Goal: Information Seeking & Learning: Learn about a topic

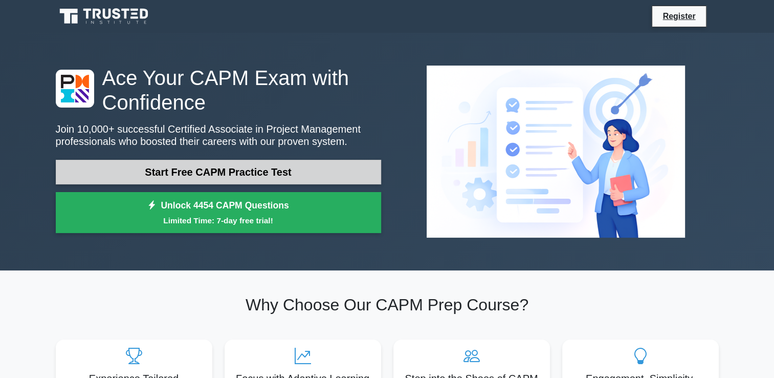
click at [351, 168] on link "Start Free CAPM Practice Test" at bounding box center [218, 172] width 325 height 25
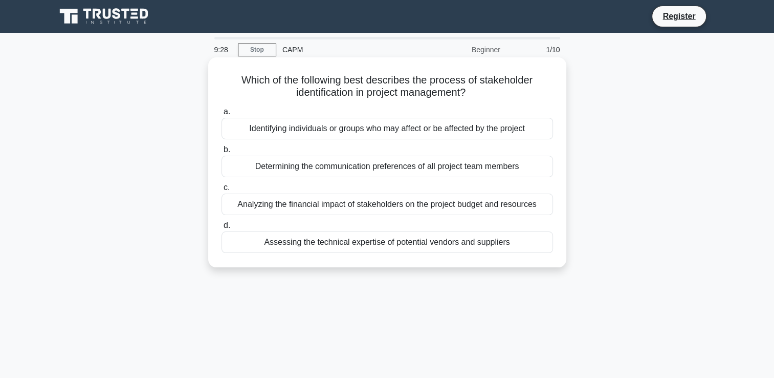
click at [331, 134] on div "Identifying individuals or groups who may affect or be affected by the project" at bounding box center [386, 128] width 331 height 21
click at [221, 115] on input "a. Identifying individuals or groups who may affect or be affected by the proje…" at bounding box center [221, 111] width 0 height 7
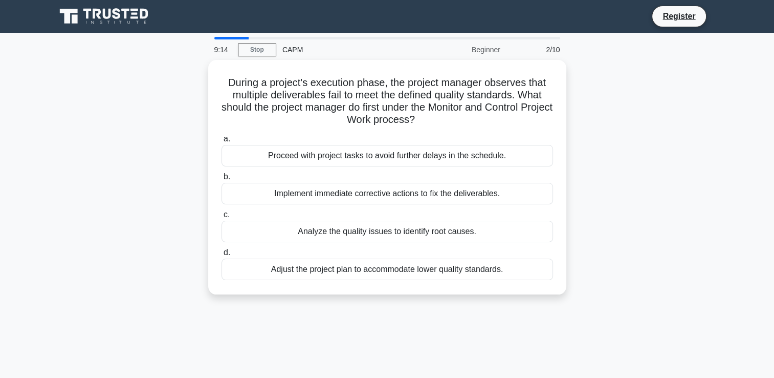
click at [494, 50] on div "Beginner" at bounding box center [462, 49] width 90 height 20
click at [299, 49] on div "CAPM" at bounding box center [346, 49] width 141 height 20
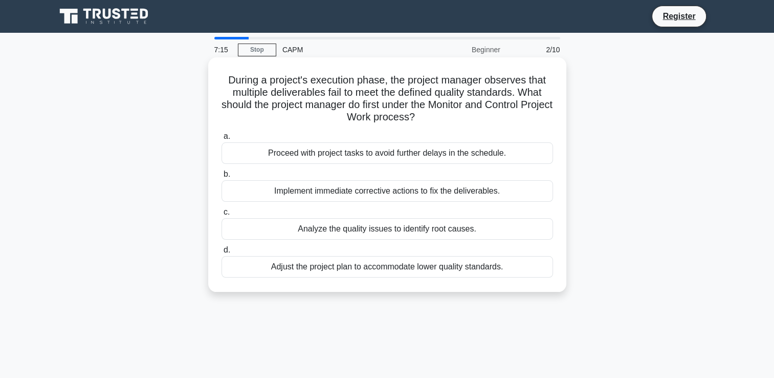
drag, startPoint x: 505, startPoint y: 269, endPoint x: 284, endPoint y: 273, distance: 221.5
click at [284, 273] on div "Adjust the project plan to accommodate lower quality standards." at bounding box center [386, 266] width 331 height 21
drag, startPoint x: 284, startPoint y: 273, endPoint x: 337, endPoint y: 265, distance: 53.7
click at [337, 265] on div "Adjust the project plan to accommodate lower quality standards." at bounding box center [386, 266] width 331 height 21
click at [221, 253] on input "d. Adjust the project plan to accommodate lower quality standards." at bounding box center [221, 250] width 0 height 7
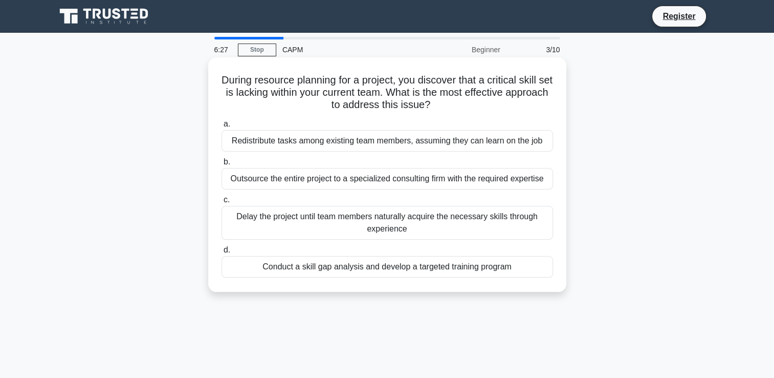
click at [383, 273] on div "Conduct a skill gap analysis and develop a targeted training program" at bounding box center [386, 266] width 331 height 21
click at [221, 253] on input "d. Conduct a skill gap analysis and develop a targeted training program" at bounding box center [221, 250] width 0 height 7
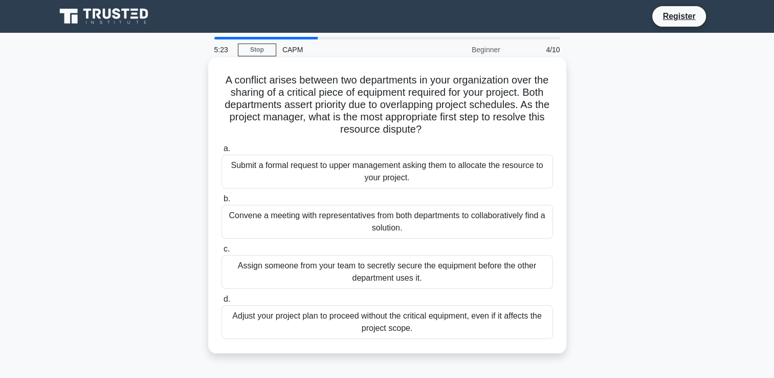
click at [333, 226] on div "Convene a meeting with representatives from both departments to collaboratively…" at bounding box center [386, 222] width 331 height 34
click at [221, 202] on input "b. Convene a meeting with representatives from both departments to collaborativ…" at bounding box center [221, 198] width 0 height 7
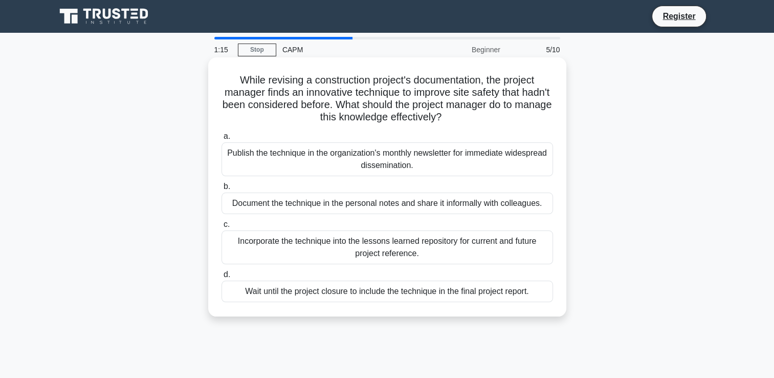
click at [324, 206] on div "Document the technique in the personal notes and share it informally with colle…" at bounding box center [386, 202] width 331 height 21
drag, startPoint x: 324, startPoint y: 206, endPoint x: 395, endPoint y: 198, distance: 71.0
click at [395, 198] on div "Document the technique in the personal notes and share it informally with colle…" at bounding box center [386, 202] width 331 height 21
click at [221, 190] on input "b. Document the technique in the personal notes and share it informally with co…" at bounding box center [221, 186] width 0 height 7
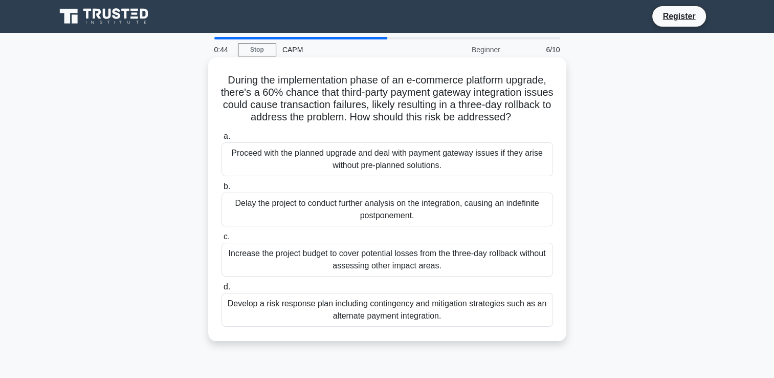
drag, startPoint x: 540, startPoint y: 118, endPoint x: 216, endPoint y: 77, distance: 325.9
click at [216, 77] on div "During the implementation phase of an e-commerce platform upgrade, there's a 60…" at bounding box center [387, 198] width 350 height 275
drag, startPoint x: 216, startPoint y: 77, endPoint x: 239, endPoint y: 89, distance: 26.1
copy h5 "During the implementation phase of an e-commerce platform upgrade, there's a 60…"
click at [460, 112] on h5 "During the implementation phase of an e-commerce platform upgrade, there's a 60…" at bounding box center [387, 99] width 334 height 50
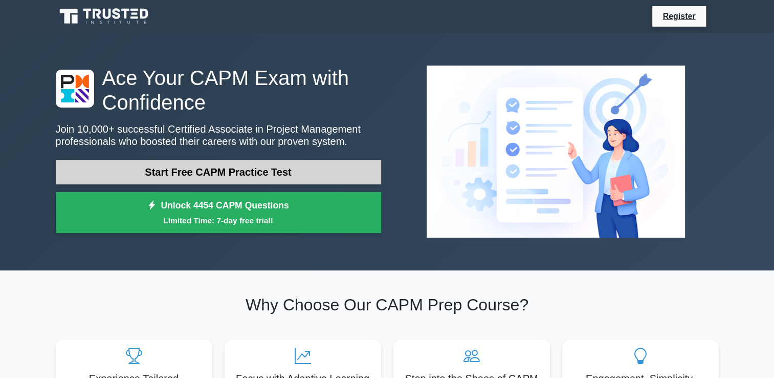
click at [183, 175] on link "Start Free CAPM Practice Test" at bounding box center [218, 172] width 325 height 25
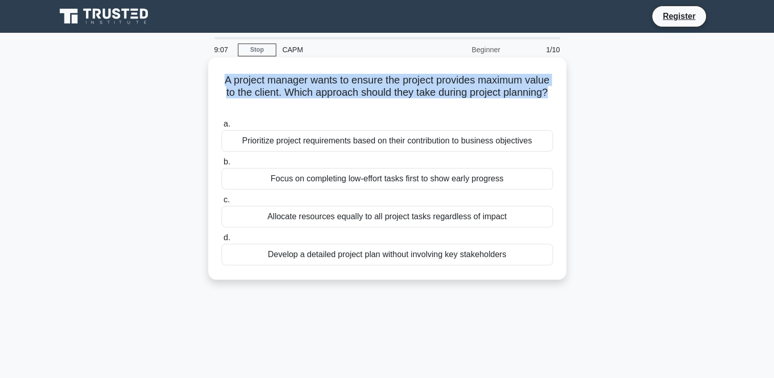
drag, startPoint x: 403, startPoint y: 104, endPoint x: 223, endPoint y: 81, distance: 182.0
click at [223, 81] on h5 "A project manager wants to ensure the project provides maximum value to the cli…" at bounding box center [387, 93] width 334 height 38
drag, startPoint x: 223, startPoint y: 81, endPoint x: 234, endPoint y: 85, distance: 11.8
copy h5 "A project manager wants to ensure the project provides maximum value to the cli…"
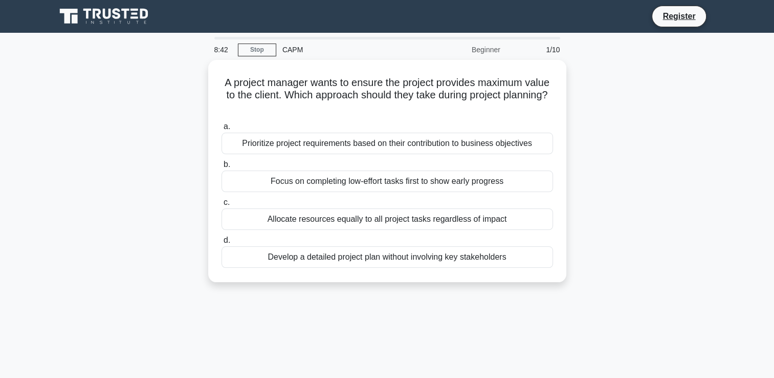
click at [657, 122] on div "A project manager wants to ensure the project provides maximum value to the cli…" at bounding box center [387, 177] width 675 height 234
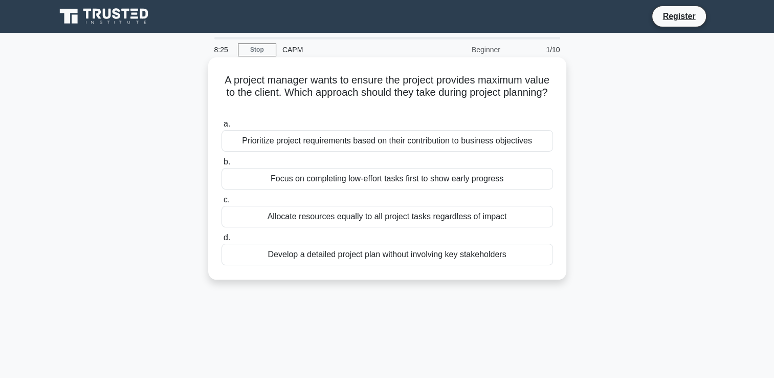
drag, startPoint x: 534, startPoint y: 142, endPoint x: 515, endPoint y: 263, distance: 122.3
click at [515, 263] on div "a. Prioritize project requirements based on their contribution to business obje…" at bounding box center [387, 191] width 344 height 151
drag, startPoint x: 515, startPoint y: 263, endPoint x: 505, endPoint y: 179, distance: 84.4
copy div "b. Focus on completing low-effort tasks first to show early progress c. Allocat…"
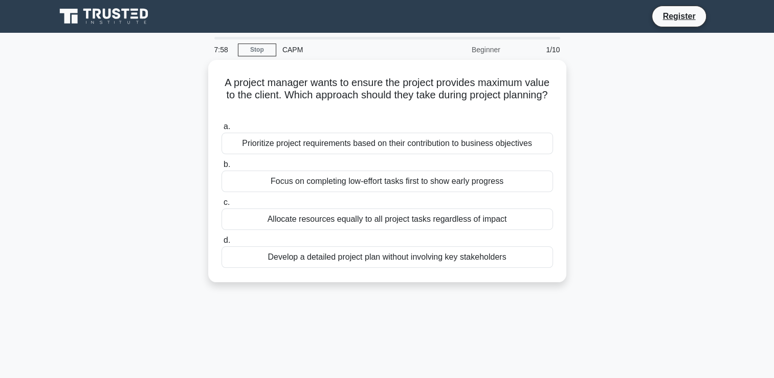
click at [414, 320] on div "7:58 Stop CAPM Beginner 1/10 A project manager wants to ensure the project prov…" at bounding box center [387, 293] width 675 height 512
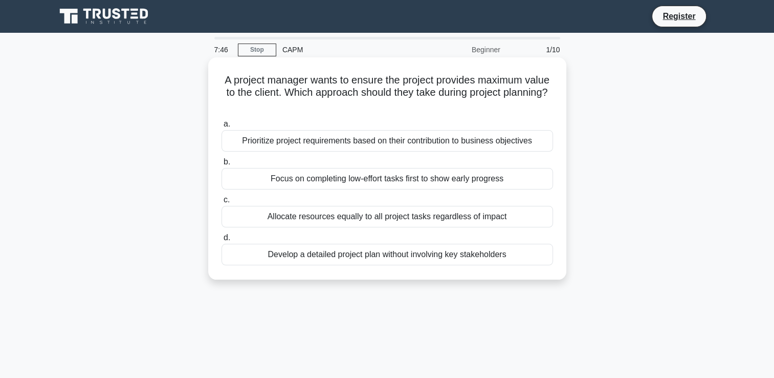
click at [424, 175] on div "Focus on completing low-effort tasks first to show early progress" at bounding box center [386, 178] width 331 height 21
click at [221, 165] on input "b. Focus on completing low-effort tasks first to show early progress" at bounding box center [221, 162] width 0 height 7
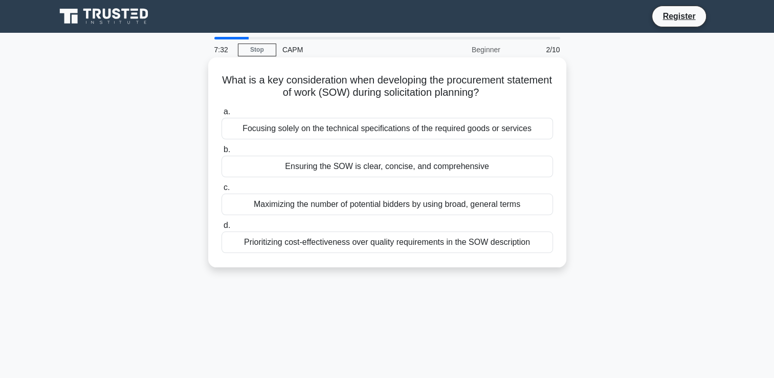
drag, startPoint x: 507, startPoint y: 96, endPoint x: 241, endPoint y: 78, distance: 267.1
click at [241, 78] on h5 "What is a key consideration when developing the procurement statement of work (…" at bounding box center [387, 87] width 334 height 26
drag, startPoint x: 241, startPoint y: 78, endPoint x: 262, endPoint y: 85, distance: 22.8
copy h5 "What is a key consideration when developing the procurement statement of work (…"
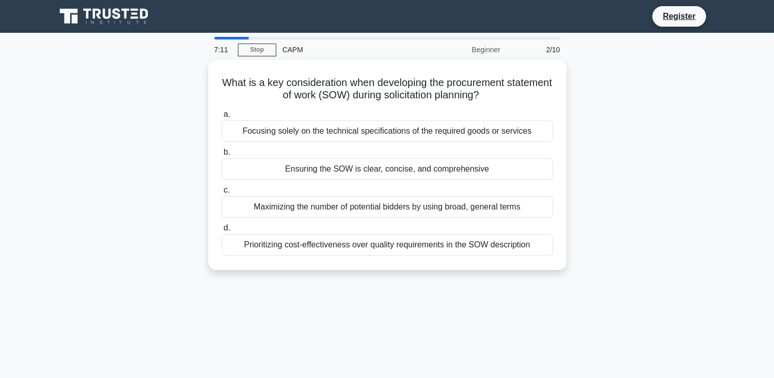
click at [392, 304] on div "7:11 Stop CAPM Beginner 2/10 What is a key consideration when developing the pr…" at bounding box center [387, 293] width 675 height 512
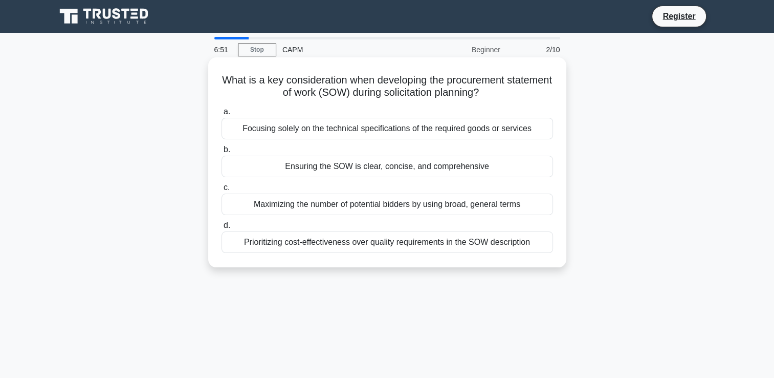
drag, startPoint x: 497, startPoint y: 167, endPoint x: 271, endPoint y: 161, distance: 226.2
click at [271, 161] on div "Ensuring the SOW is clear, concise, and comprehensive" at bounding box center [386, 166] width 331 height 21
drag, startPoint x: 271, startPoint y: 161, endPoint x: 304, endPoint y: 169, distance: 34.2
copy div "Ensuring the SOW is clear, concise, and comprehensive"
click at [348, 170] on div "Ensuring the SOW is clear, concise, and comprehensive" at bounding box center [386, 166] width 331 height 21
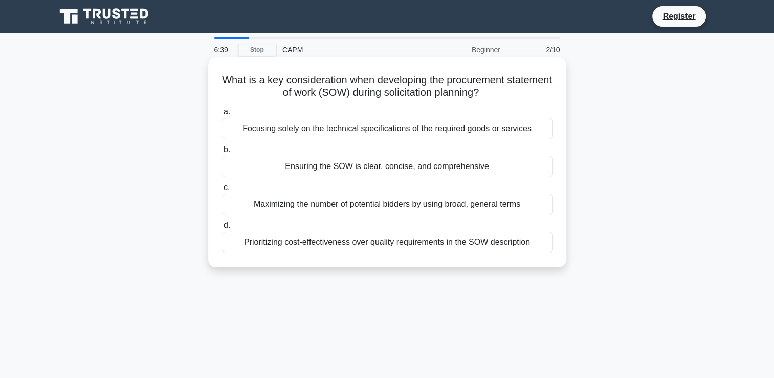
click at [221, 153] on input "b. Ensuring the SOW is clear, concise, and comprehensive" at bounding box center [221, 149] width 0 height 7
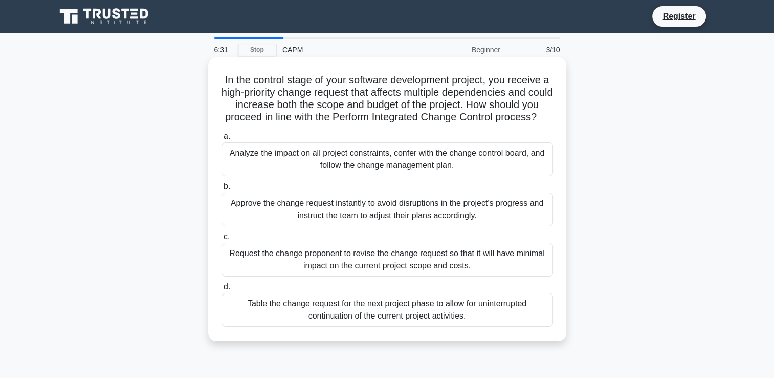
drag, startPoint x: 403, startPoint y: 130, endPoint x: 224, endPoint y: 80, distance: 186.6
click at [224, 80] on h5 "In the control stage of your software development project, you receive a high-p…" at bounding box center [387, 99] width 334 height 50
drag, startPoint x: 224, startPoint y: 80, endPoint x: 258, endPoint y: 86, distance: 35.3
copy h5 "In the control stage of your software development project, you receive a high-p…"
drag, startPoint x: 482, startPoint y: 327, endPoint x: 225, endPoint y: 164, distance: 305.0
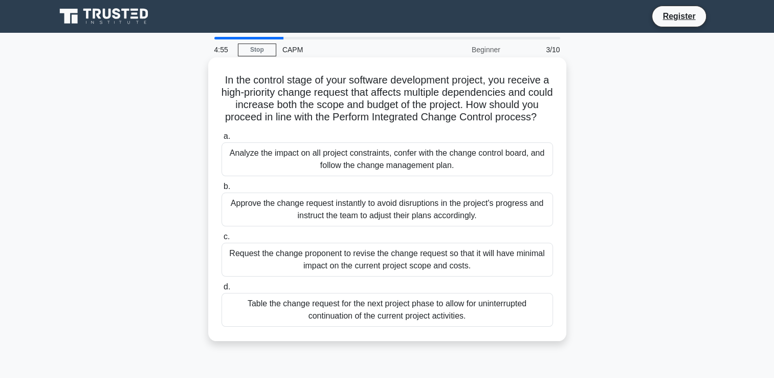
click at [225, 164] on div "a. Analyze the impact on all project constraints, confer with the change contro…" at bounding box center [387, 228] width 344 height 201
drag, startPoint x: 225, startPoint y: 164, endPoint x: 233, endPoint y: 164, distance: 7.7
copy div "Analyze the impact on all project constraints, confer with the change control b…"
click at [413, 176] on div "Analyze the impact on all project constraints, confer with the change control b…" at bounding box center [386, 159] width 331 height 34
click at [221, 140] on input "a. Analyze the impact on all project constraints, confer with the change contro…" at bounding box center [221, 136] width 0 height 7
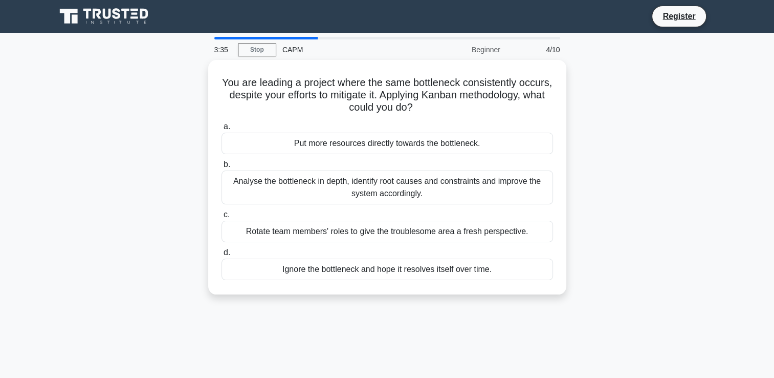
drag, startPoint x: 480, startPoint y: 143, endPoint x: 505, endPoint y: 319, distance: 177.7
click at [505, 319] on div "3:35 Stop CAPM Beginner 4/10 You are leading a project where the same bottlenec…" at bounding box center [387, 293] width 675 height 512
drag, startPoint x: 505, startPoint y: 319, endPoint x: 496, endPoint y: 309, distance: 13.0
click at [500, 316] on div "3:35 Stop CAPM Beginner 4/10 You are leading a project where the same bottlenec…" at bounding box center [387, 293] width 675 height 512
click at [491, 313] on div "3:34 Stop CAPM Beginner 4/10 You are leading a project where the same bottlenec…" at bounding box center [387, 293] width 675 height 512
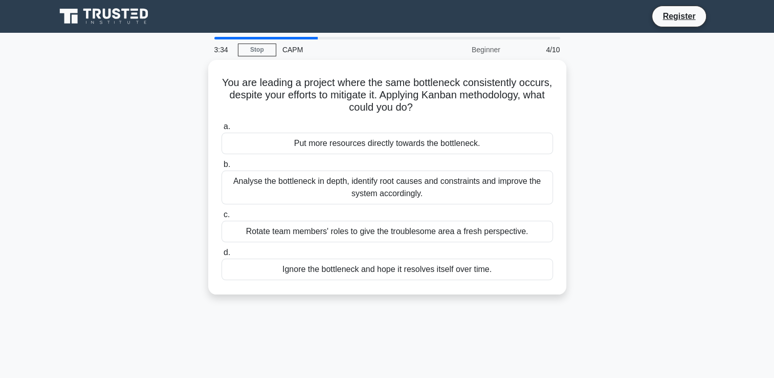
click at [490, 312] on div "3:34 Stop CAPM Beginner 4/10 You are leading a project where the same bottlenec…" at bounding box center [387, 293] width 675 height 512
click at [128, 226] on div "You are leading a project where the same bottleneck consistently occurs, despit…" at bounding box center [387, 183] width 675 height 247
click at [135, 225] on div "You are leading a project where the same bottleneck consistently occurs, despit…" at bounding box center [387, 183] width 675 height 247
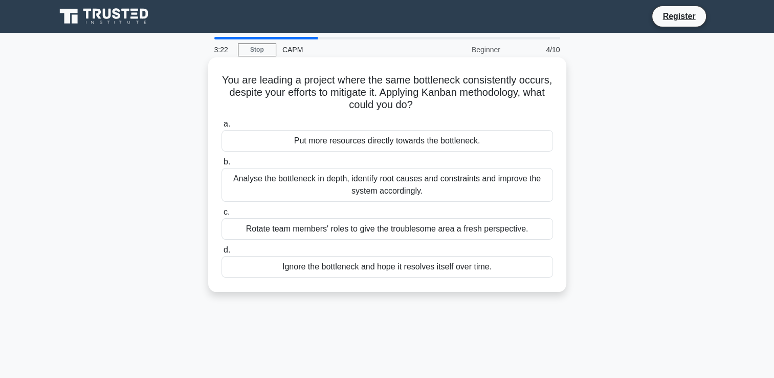
copy div "b. Analyse the bottleneck in depth, identify root causes and constraints and im…"
click at [413, 142] on div "Put more resources directly towards the bottleneck." at bounding box center [386, 140] width 331 height 21
click at [221, 127] on input "a. Put more resources directly towards the bottleneck." at bounding box center [221, 124] width 0 height 7
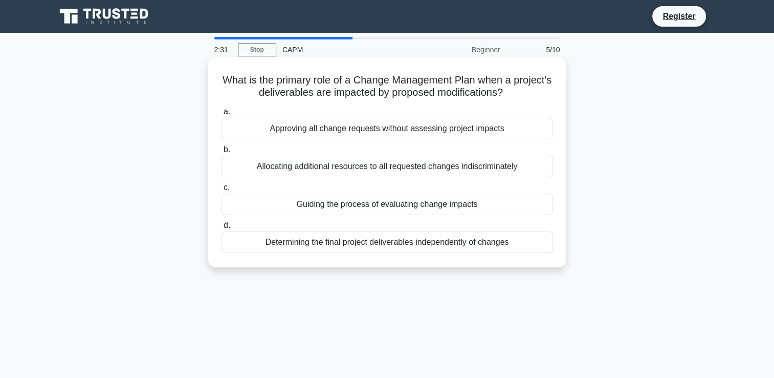
drag, startPoint x: 512, startPoint y: 242, endPoint x: 272, endPoint y: 128, distance: 265.4
click at [272, 128] on div "a. Approving all change requests without assessing project impacts b. Allocatin…" at bounding box center [387, 178] width 344 height 151
copy div "Approving all change requests without assessing project impacts b. Allocating a…"
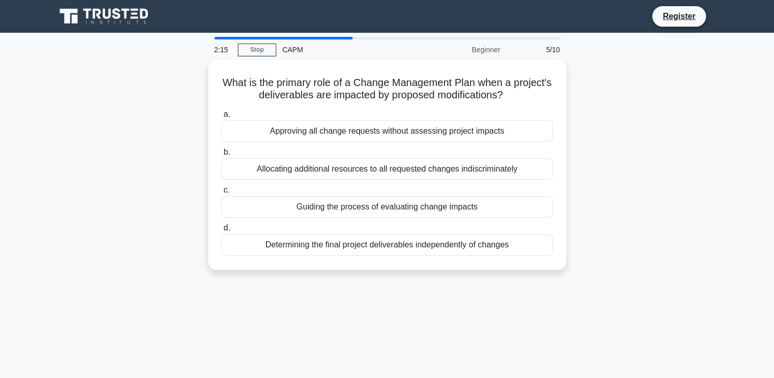
click at [390, 315] on div "2:15 Stop CAPM Beginner 5/10 What is the primary role of a Change Management Pl…" at bounding box center [387, 293] width 675 height 512
click at [390, 312] on div "2:14 Stop CAPM Beginner 5/10 What is the primary role of a Change Management Pl…" at bounding box center [387, 293] width 675 height 512
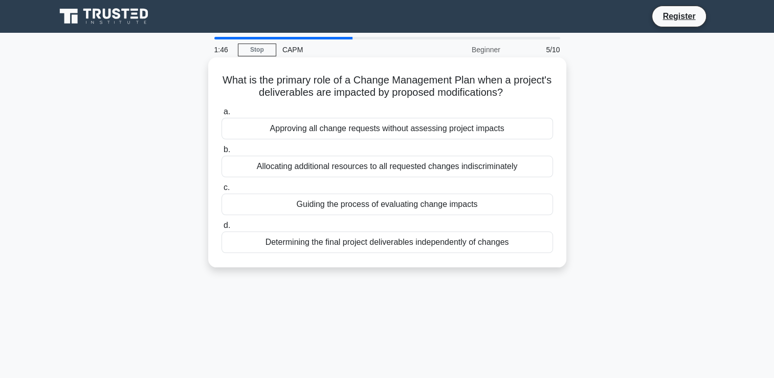
click at [409, 208] on div "Guiding the process of evaluating change impacts" at bounding box center [386, 203] width 331 height 21
click at [221, 191] on input "c. Guiding the process of evaluating change impacts" at bounding box center [221, 187] width 0 height 7
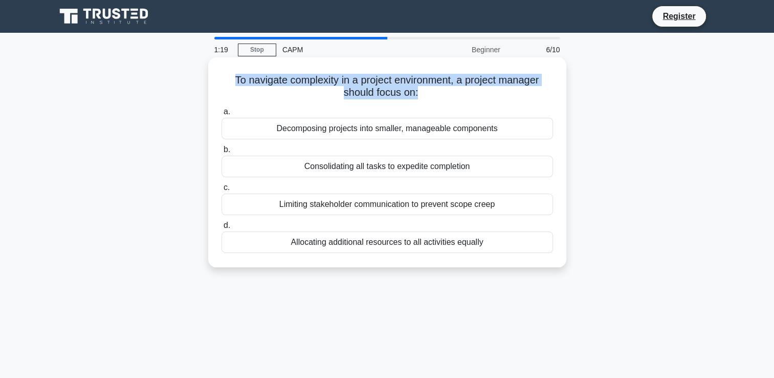
drag, startPoint x: 413, startPoint y: 95, endPoint x: 225, endPoint y: 69, distance: 190.1
click at [225, 69] on div "To navigate complexity in a project environment, a project manager should focus…" at bounding box center [387, 162] width 350 height 202
drag, startPoint x: 225, startPoint y: 69, endPoint x: 258, endPoint y: 79, distance: 34.5
copy h5 "To navigate complexity in a project environment, a project manager should focus…"
drag, startPoint x: 474, startPoint y: 167, endPoint x: 301, endPoint y: 171, distance: 173.4
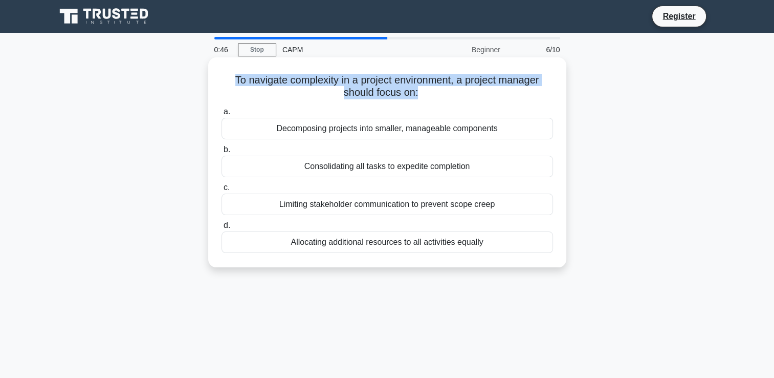
click at [301, 171] on div "Consolidating all tasks to expedite completion" at bounding box center [386, 166] width 331 height 21
drag, startPoint x: 301, startPoint y: 171, endPoint x: 314, endPoint y: 167, distance: 13.4
copy div "Consolidating all tasks to expedite completion"
click at [318, 165] on div "Consolidating all tasks to expedite completion" at bounding box center [386, 166] width 331 height 21
click at [221, 153] on input "b. Consolidating all tasks to expedite completion" at bounding box center [221, 149] width 0 height 7
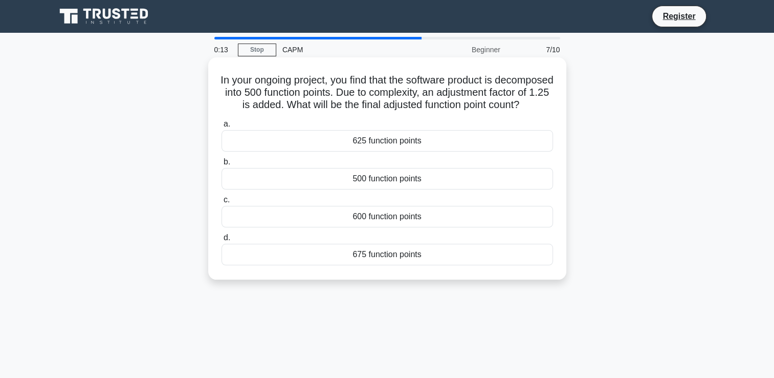
drag, startPoint x: 435, startPoint y: 116, endPoint x: 227, endPoint y: 77, distance: 212.2
click at [227, 77] on h5 "In your ongoing project, you find that the software product is decomposed into …" at bounding box center [387, 93] width 334 height 38
drag, startPoint x: 227, startPoint y: 77, endPoint x: 284, endPoint y: 98, distance: 61.5
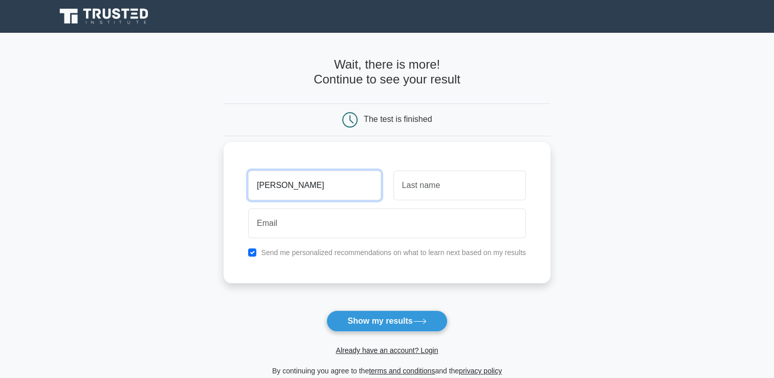
type input "[PERSON_NAME]"
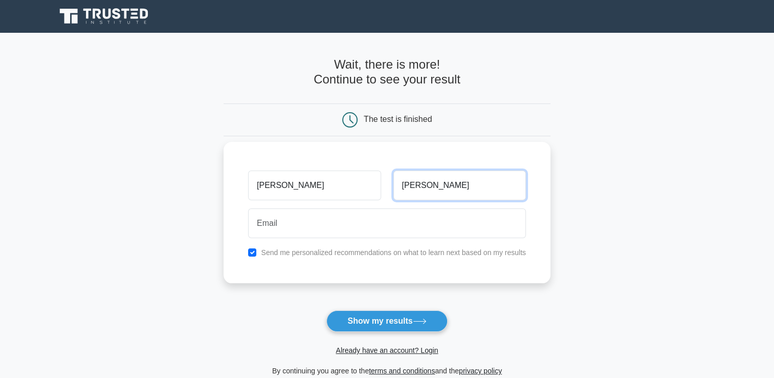
type input "[PERSON_NAME]"
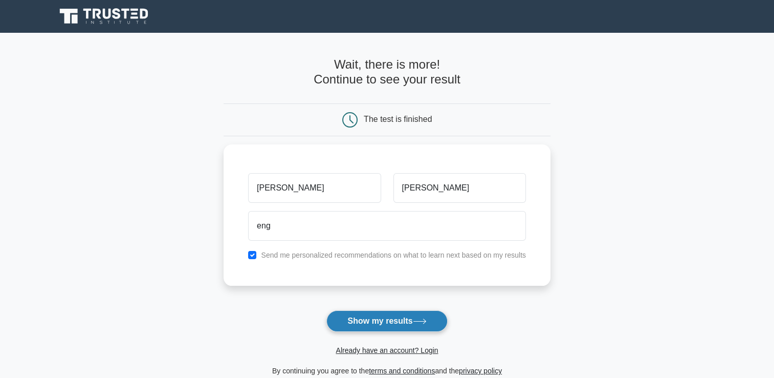
click at [383, 318] on button "Show my results" at bounding box center [386, 320] width 121 height 21
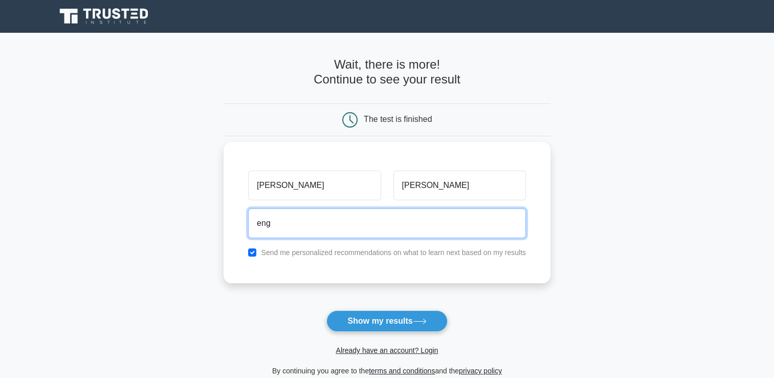
click at [277, 216] on input "eng" at bounding box center [387, 223] width 278 height 30
type input "eng_elec83@yahoo.com"
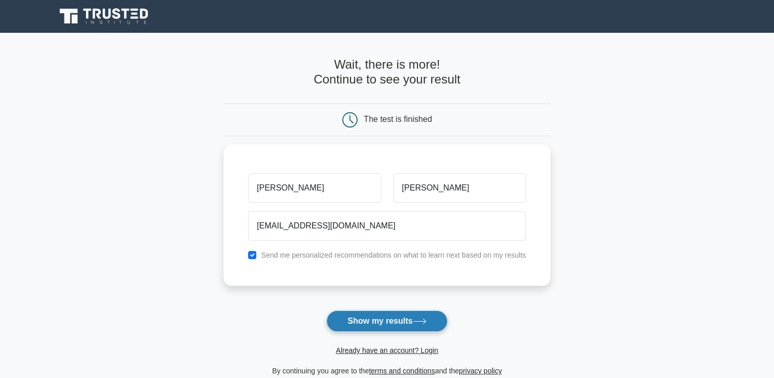
click at [353, 330] on button "Show my results" at bounding box center [386, 320] width 121 height 21
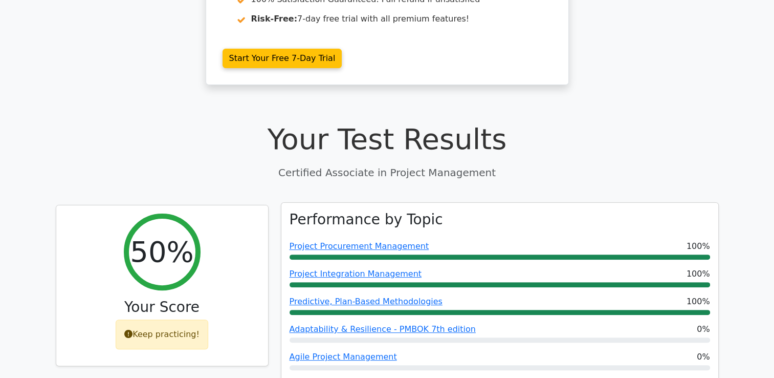
scroll to position [307, 0]
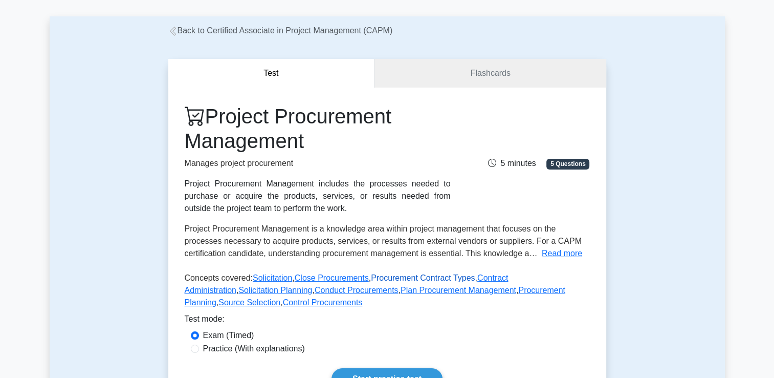
scroll to position [102, 0]
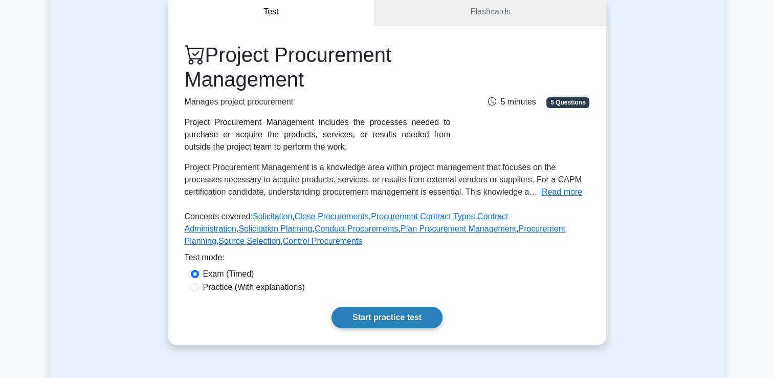
click at [368, 317] on link "Start practice test" at bounding box center [386, 316] width 111 height 21
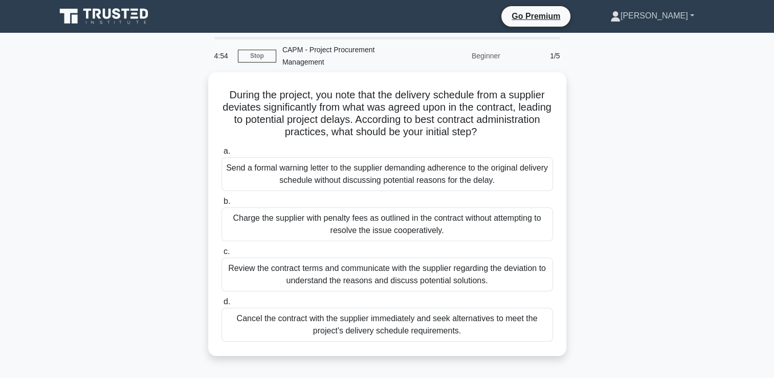
click at [693, 14] on link "[PERSON_NAME]" at bounding box center [652, 16] width 133 height 20
click at [652, 54] on link "Settings" at bounding box center [626, 56] width 81 height 16
click at [593, 206] on div "During the project, you note that the delivery schedule from a supplier deviate…" at bounding box center [387, 220] width 675 height 296
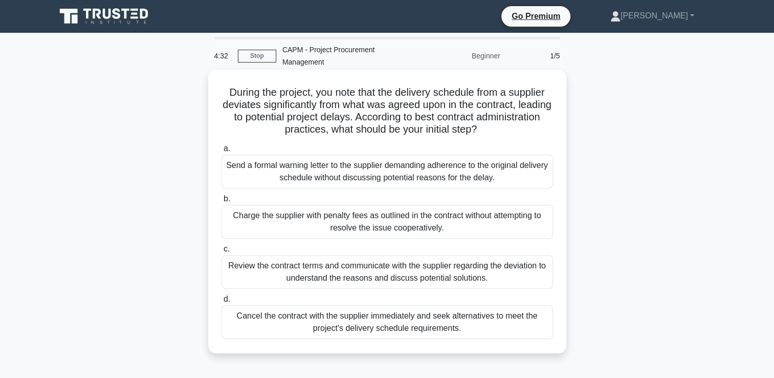
drag, startPoint x: 517, startPoint y: 129, endPoint x: 223, endPoint y: 93, distance: 295.9
click at [223, 93] on h5 "During the project, you note that the delivery schedule from a supplier deviate…" at bounding box center [387, 111] width 334 height 50
copy h5 "During the project, you note that the delivery schedule from a supplier deviate…"
drag, startPoint x: 464, startPoint y: 330, endPoint x: 234, endPoint y: 165, distance: 283.3
click at [234, 165] on div "a. Send a formal warning letter to the supplier demanding adherence to the orig…" at bounding box center [387, 240] width 344 height 201
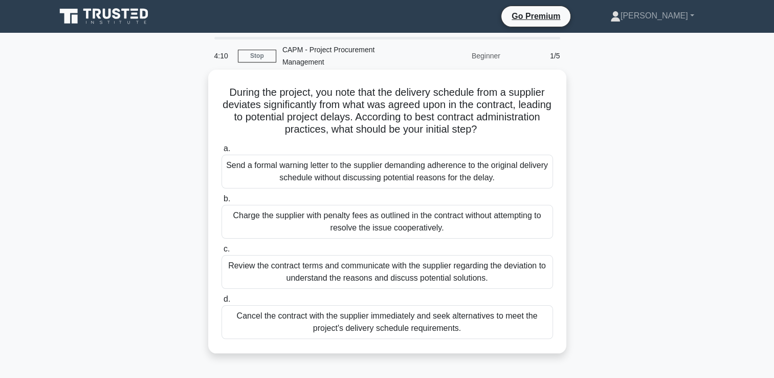
drag, startPoint x: 234, startPoint y: 165, endPoint x: 243, endPoint y: 164, distance: 8.8
copy div "Send a formal warning letter to the supplier demanding adherence to the origina…"
click at [340, 275] on div "Review the contract terms and communicate with the supplier regarding the devia…" at bounding box center [386, 272] width 331 height 34
click at [221, 252] on input "c. Review the contract terms and communicate with the supplier regarding the de…" at bounding box center [221, 249] width 0 height 7
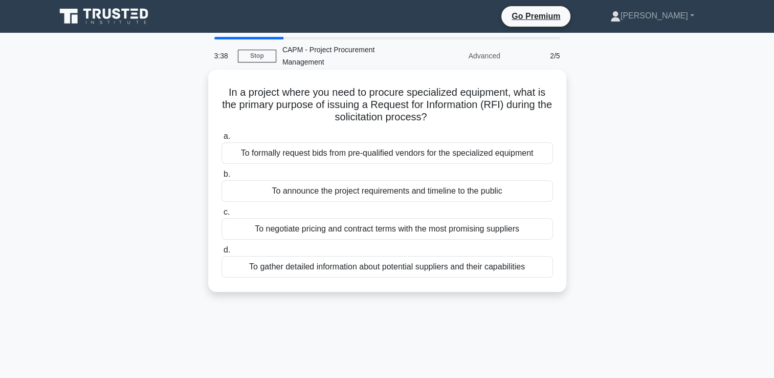
drag, startPoint x: 438, startPoint y: 119, endPoint x: 225, endPoint y: 94, distance: 214.3
click at [225, 94] on h5 "In a project where you need to procure specialized equipment, what is the prima…" at bounding box center [387, 105] width 334 height 38
drag, startPoint x: 225, startPoint y: 94, endPoint x: 246, endPoint y: 93, distance: 21.0
copy h5 "In a project where you need to procure specialized equipment, what is the prima…"
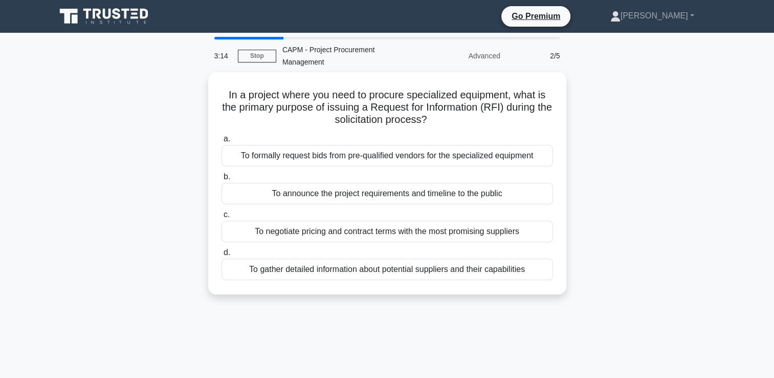
click at [605, 294] on div "In a project where you need to procure specialized equipment, what is the prima…" at bounding box center [387, 189] width 675 height 234
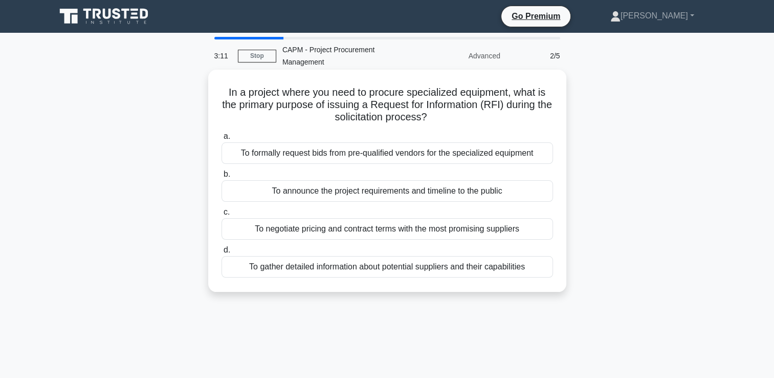
drag, startPoint x: 523, startPoint y: 268, endPoint x: 238, endPoint y: 156, distance: 305.5
click at [238, 156] on div "a. To formally request bids from pre-qualified vendors for the specialized equi…" at bounding box center [387, 203] width 344 height 151
copy div "To formally request bids from pre-qualified vendors for the specialized equipme…"
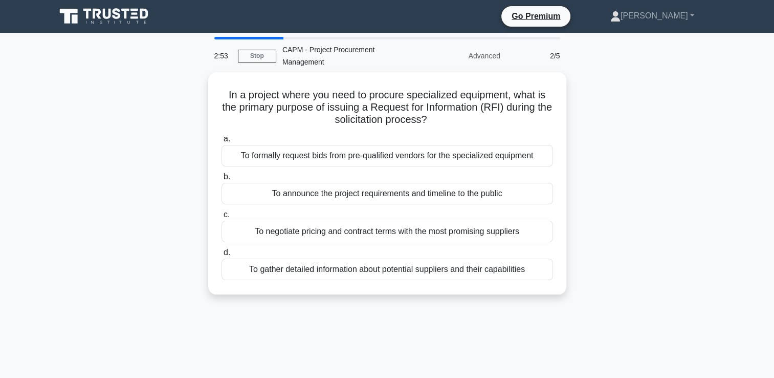
click at [376, 314] on div "2:53 Stop CAPM - Project Procurement Management Advanced 2/5 In a project where…" at bounding box center [387, 293] width 675 height 512
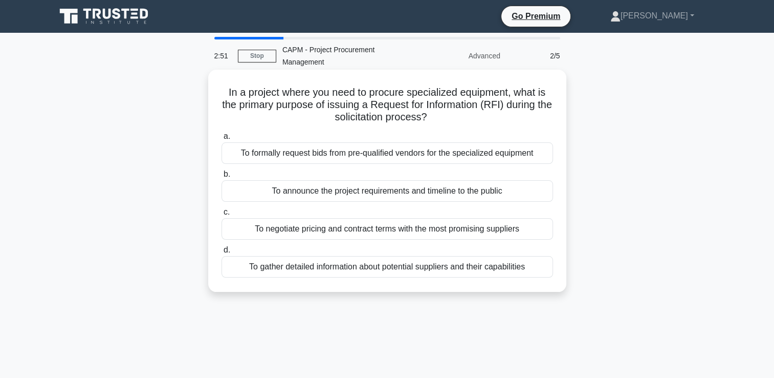
click at [329, 228] on div "To negotiate pricing and contract terms with the most promising suppliers" at bounding box center [386, 228] width 331 height 21
click at [221, 215] on input "c. To negotiate pricing and contract terms with the most promising suppliers" at bounding box center [221, 212] width 0 height 7
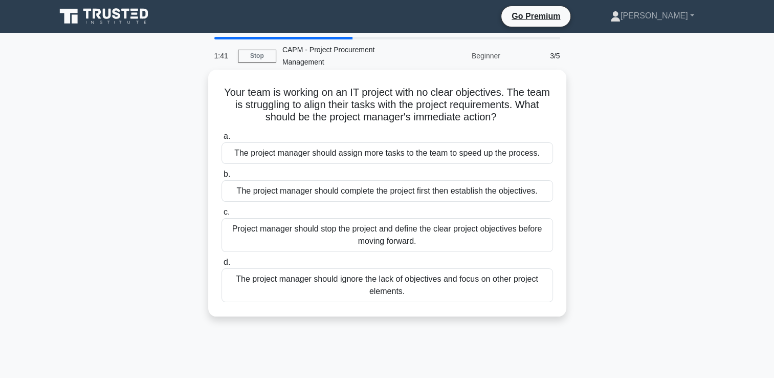
click at [448, 189] on div "The project manager should complete the project first then establish the object…" at bounding box center [386, 190] width 331 height 21
click at [221, 178] on input "b. The project manager should complete the project first then establish the obj…" at bounding box center [221, 174] width 0 height 7
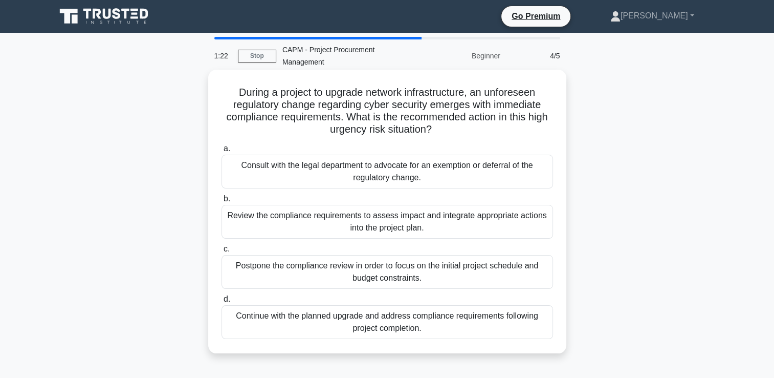
click at [278, 228] on div "Review the compliance requirements to assess impact and integrate appropriate a…" at bounding box center [386, 222] width 331 height 34
click at [221, 202] on input "b. Review the compliance requirements to assess impact and integrate appropriat…" at bounding box center [221, 198] width 0 height 7
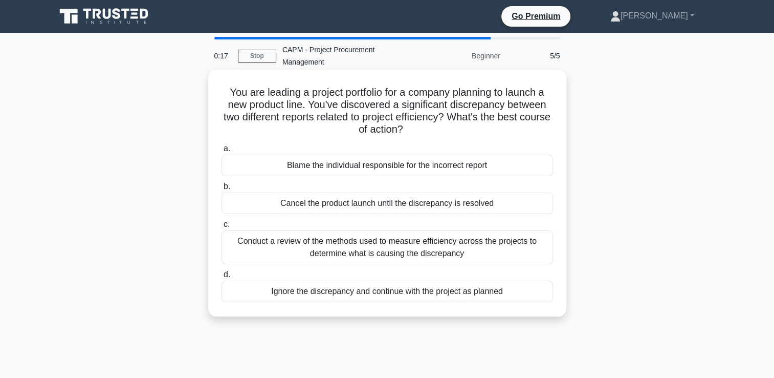
click at [292, 255] on div "Conduct a review of the methods used to measure efficiency across the projects …" at bounding box center [386, 247] width 331 height 34
click at [221, 228] on input "c. Conduct a review of the methods used to measure efficiency across the projec…" at bounding box center [221, 224] width 0 height 7
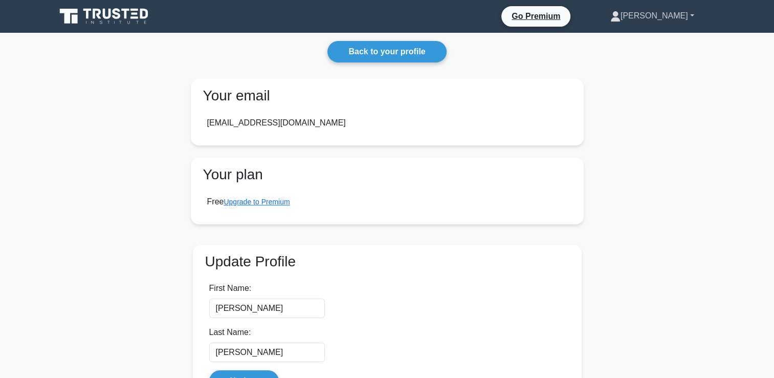
click at [690, 15] on link "[PERSON_NAME]" at bounding box center [652, 16] width 133 height 20
click at [648, 40] on link "Profile" at bounding box center [626, 40] width 81 height 16
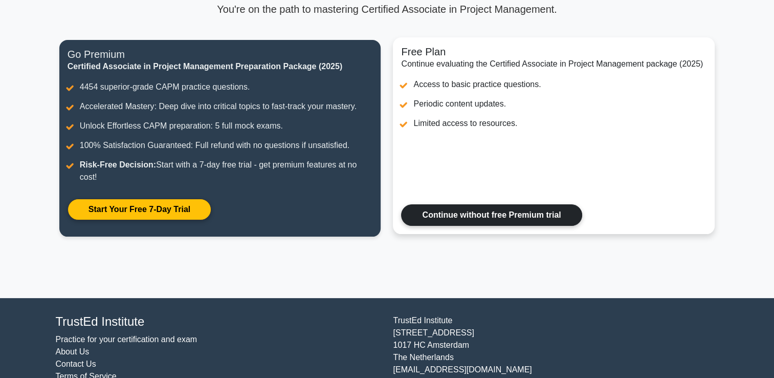
scroll to position [102, 0]
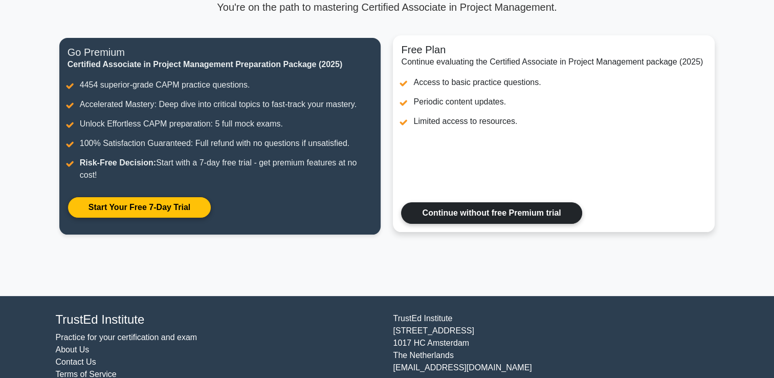
click at [493, 216] on link "Continue without free Premium trial" at bounding box center [491, 212] width 181 height 21
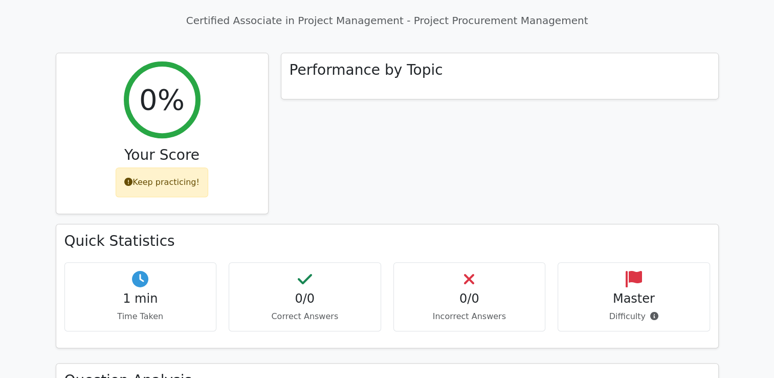
scroll to position [460, 0]
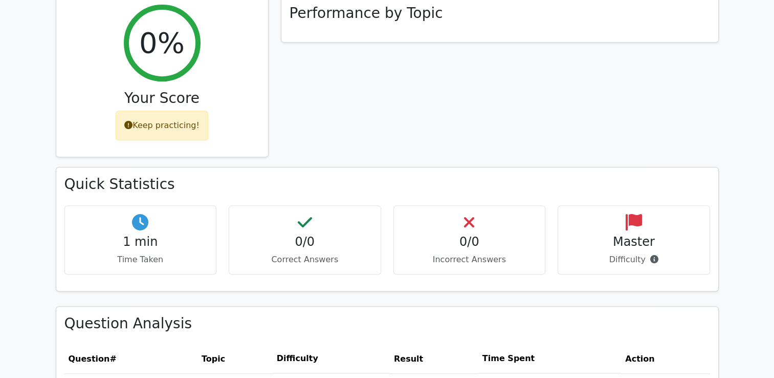
click at [126, 238] on div "1 min Time Taken" at bounding box center [140, 239] width 152 height 69
click at [309, 253] on p "Correct Answers" at bounding box center [304, 259] width 135 height 12
click at [522, 236] on div "0/0 Incorrect Answers" at bounding box center [469, 239] width 152 height 69
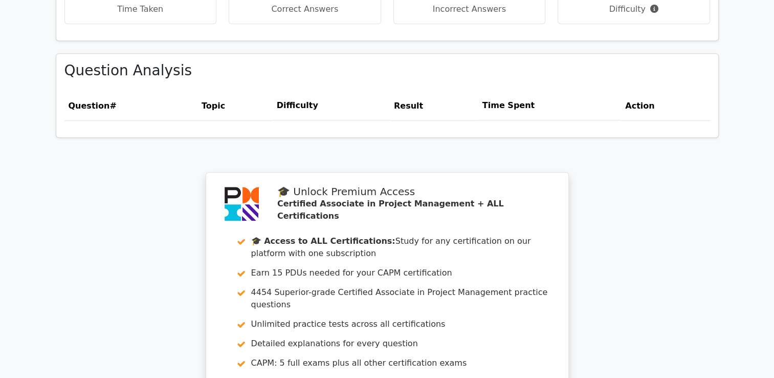
scroll to position [870, 0]
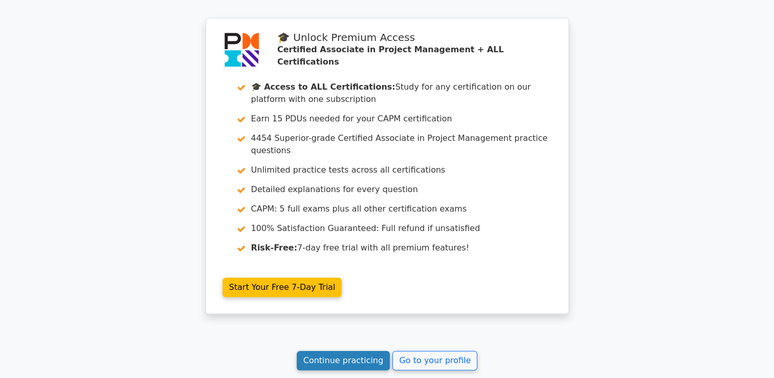
click at [355, 350] on link "Continue practicing" at bounding box center [344, 359] width 94 height 19
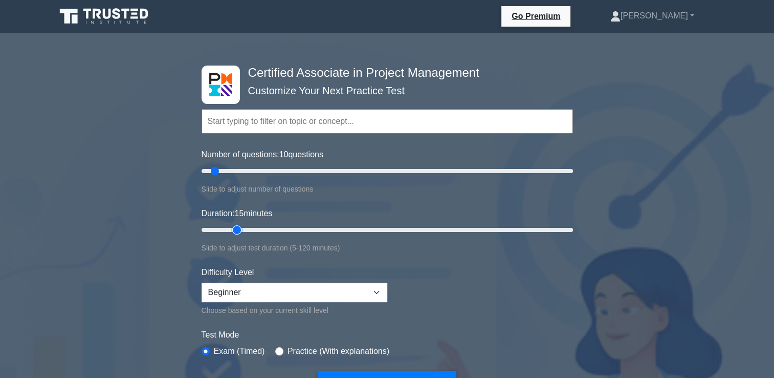
type input "15"
click at [240, 229] on input "Duration: 15 minutes" at bounding box center [387, 230] width 371 height 12
click at [281, 294] on select "Beginner Intermediate Expert" at bounding box center [295, 291] width 186 height 19
click at [282, 294] on select "Beginner Intermediate Expert" at bounding box center [295, 291] width 186 height 19
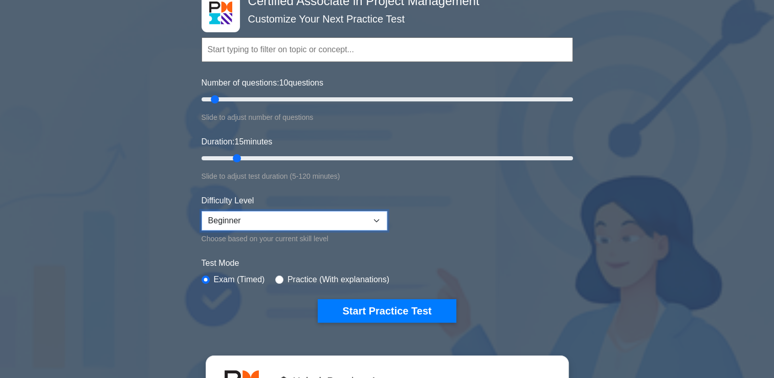
scroll to position [102, 0]
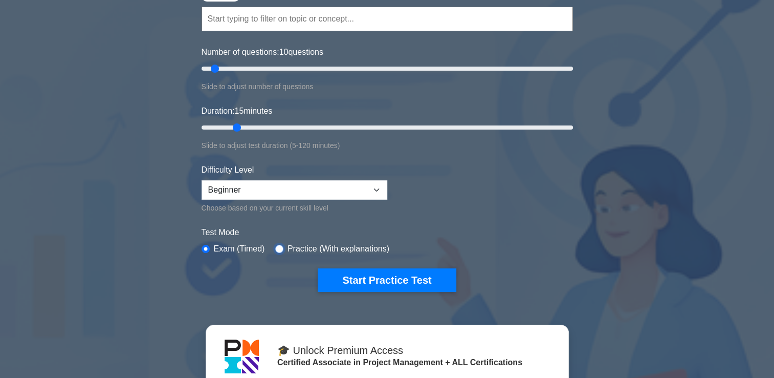
click at [277, 245] on input "radio" at bounding box center [279, 249] width 8 height 8
radio input "true"
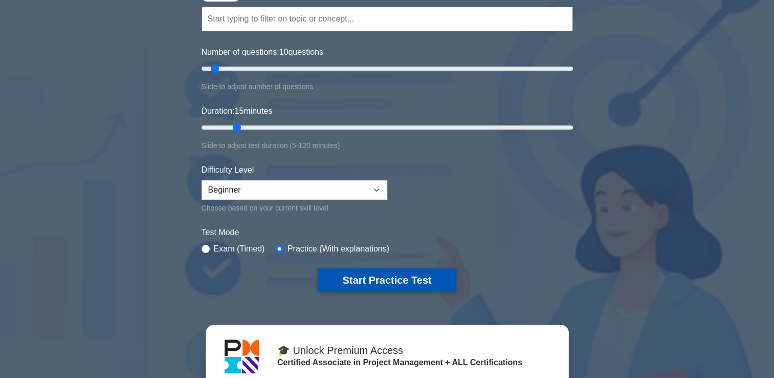
click at [387, 283] on button "Start Practice Test" at bounding box center [387, 280] width 138 height 24
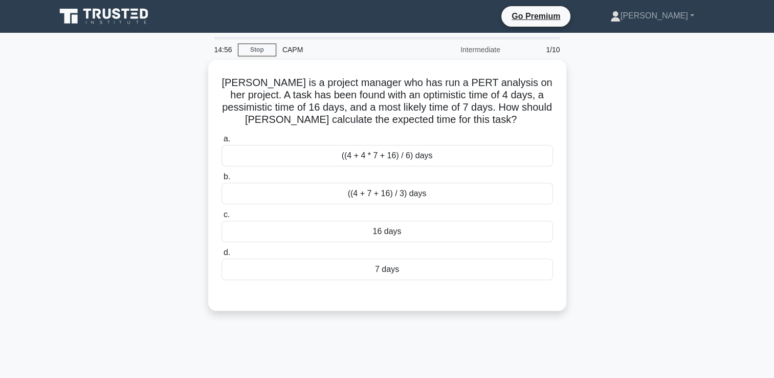
click at [474, 48] on div "Intermediate" at bounding box center [462, 49] width 90 height 20
click at [265, 53] on link "Stop" at bounding box center [257, 49] width 38 height 13
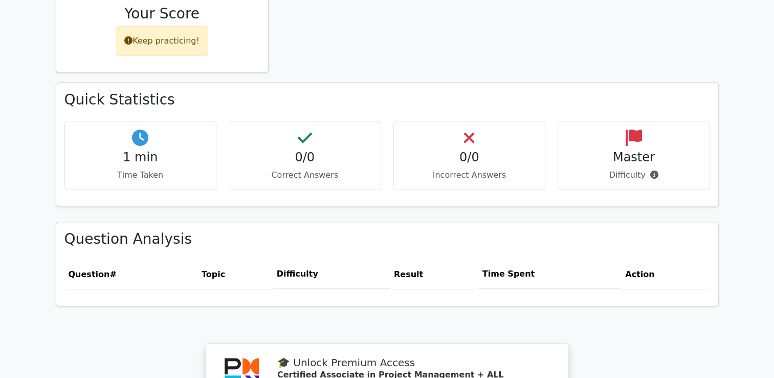
scroll to position [614, 0]
